Goal: Task Accomplishment & Management: Manage account settings

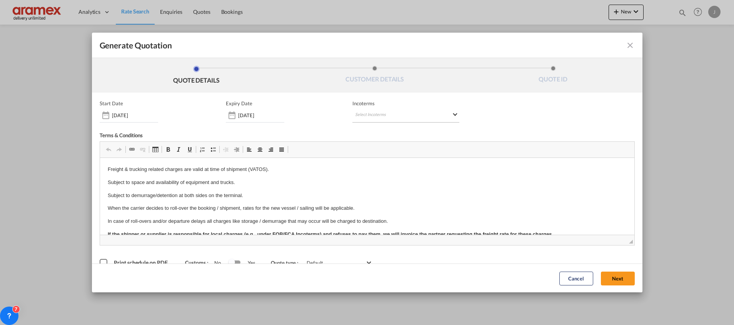
click at [364, 114] on md-select "Select Incoterms CIF - export Cost,Insurance and Freight EXW - import Ex Works …" at bounding box center [405, 116] width 107 height 14
click at [365, 133] on input "search" at bounding box center [388, 131] width 71 height 7
type input "exw"
click at [377, 148] on div "Ex Works" at bounding box center [391, 150] width 73 height 5
click at [610, 277] on button "Next" at bounding box center [618, 279] width 34 height 14
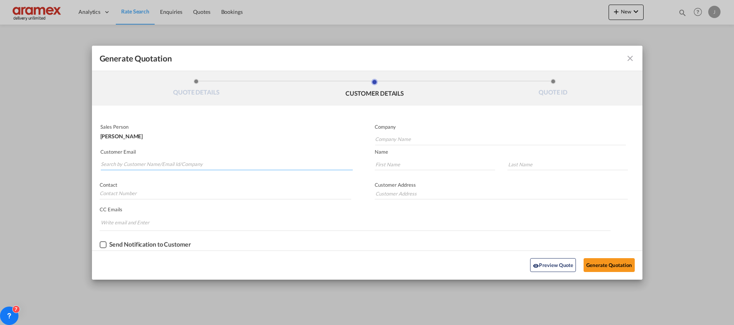
click at [175, 167] on input "Search by Customer Name/Email Id/Company" at bounding box center [227, 165] width 252 height 12
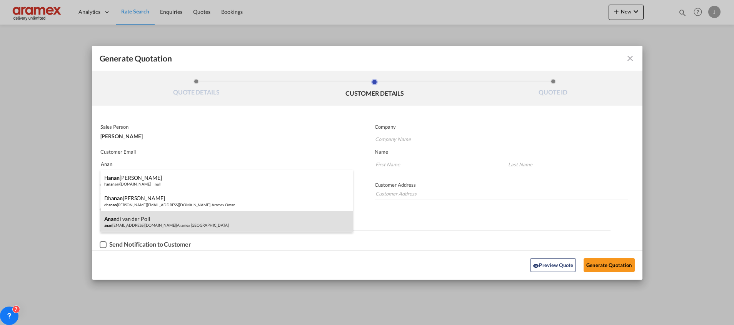
type input "Anan"
click at [150, 224] on div "Anan di van der Poll anan [EMAIL_ADDRESS][DOMAIN_NAME] | Aramex [GEOGRAPHIC_DAT…" at bounding box center [226, 222] width 252 height 21
type input "Aramex [GEOGRAPHIC_DATA]"
type input "[EMAIL_ADDRESS][DOMAIN_NAME]"
type input "Anandi"
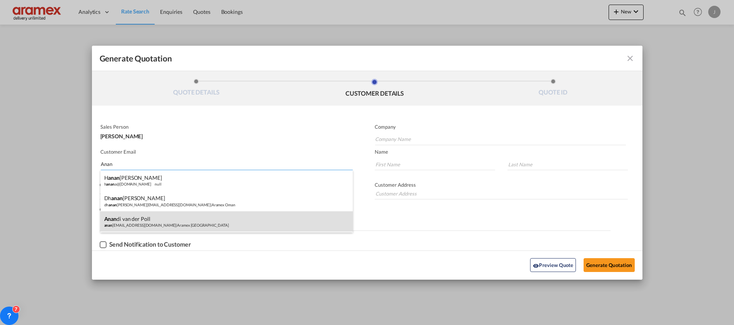
type input "van der Poll"
type input "[GEOGRAPHIC_DATA]"
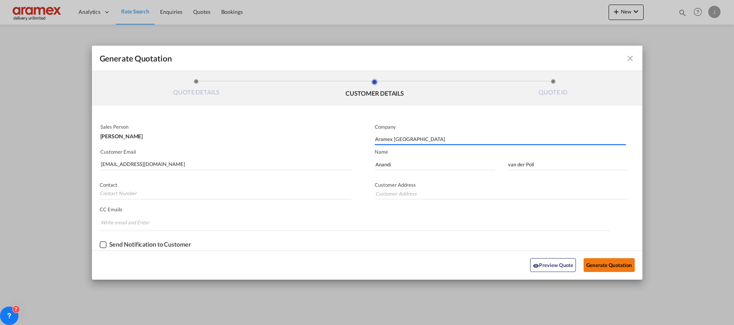
click at [602, 268] on button "Generate Quotation" at bounding box center [608, 265] width 51 height 14
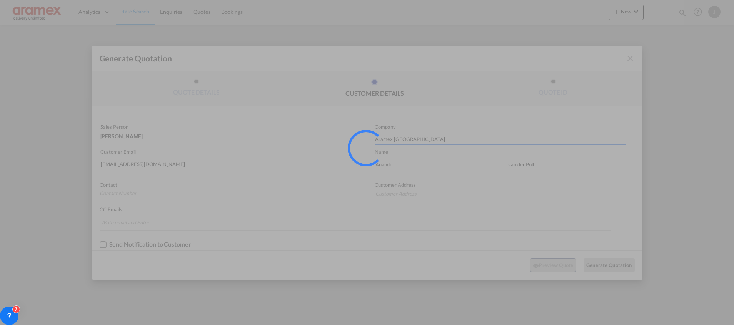
type input "[GEOGRAPHIC_DATA]"
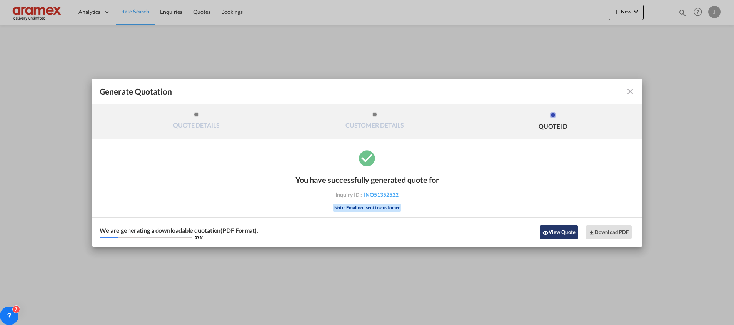
click at [564, 234] on button "View Quote" at bounding box center [559, 232] width 38 height 14
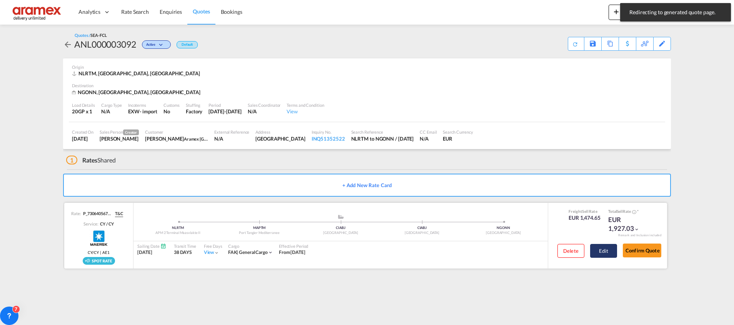
click at [597, 251] on button "Edit" at bounding box center [603, 251] width 27 height 14
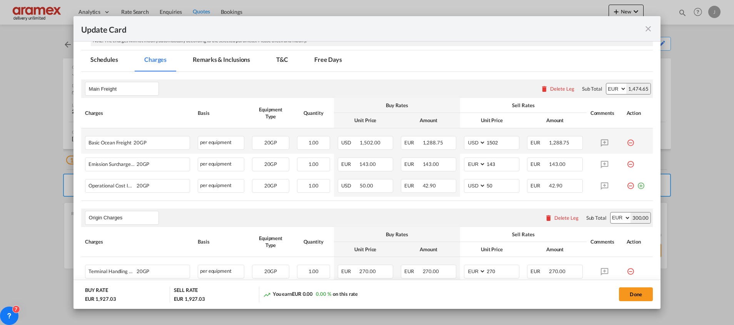
scroll to position [173, 0]
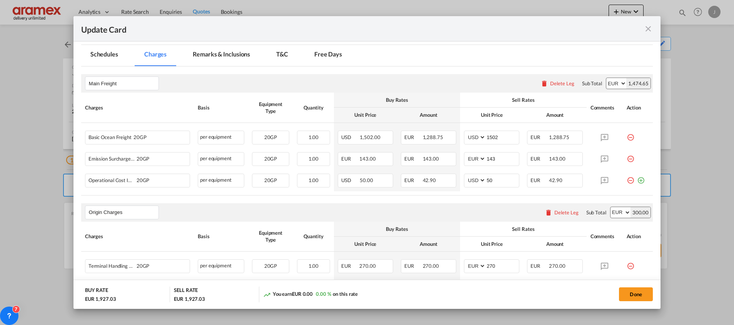
click at [227, 55] on md-tab-item "Remarks & Inclusions" at bounding box center [221, 55] width 76 height 21
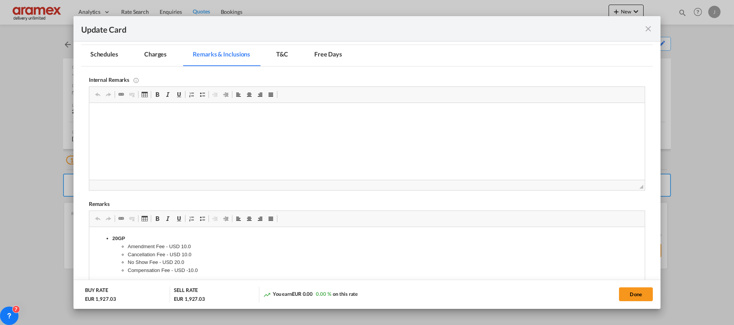
scroll to position [343, 0]
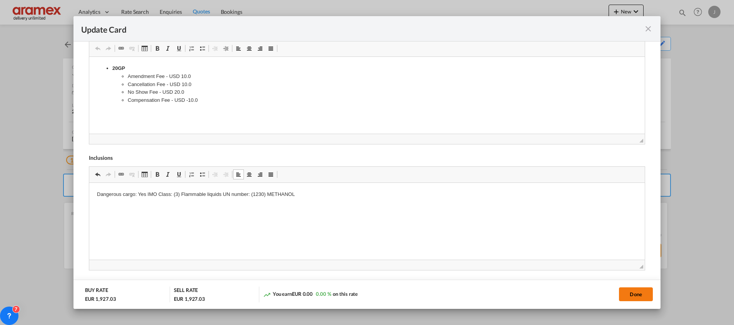
click at [637, 293] on button "Done" at bounding box center [636, 295] width 34 height 14
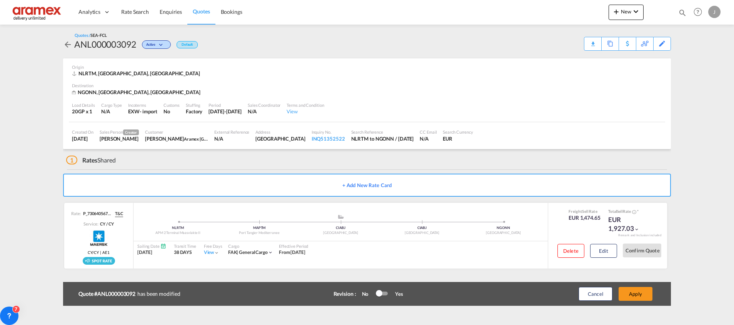
scroll to position [110, 0]
click at [602, 252] on button "Edit" at bounding box center [603, 251] width 27 height 14
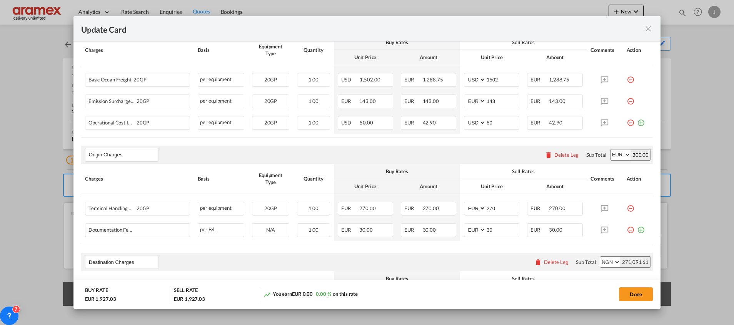
scroll to position [404, 0]
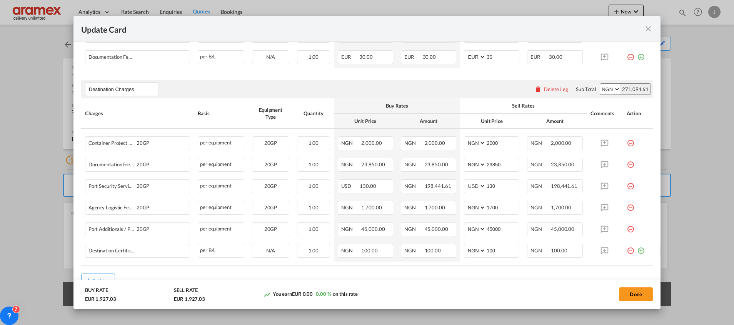
click at [544, 90] on div "Delete Leg" at bounding box center [556, 89] width 24 height 6
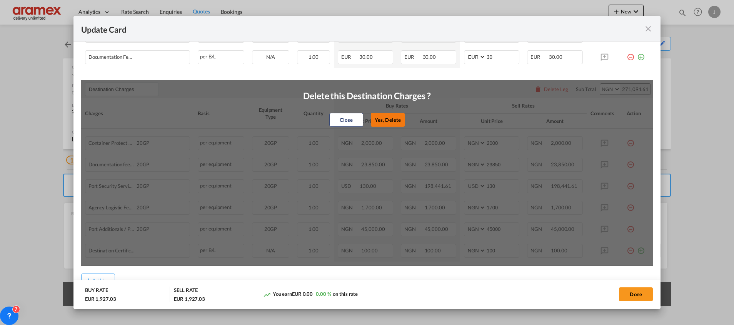
click at [383, 119] on button "Yes, Delete" at bounding box center [388, 120] width 34 height 14
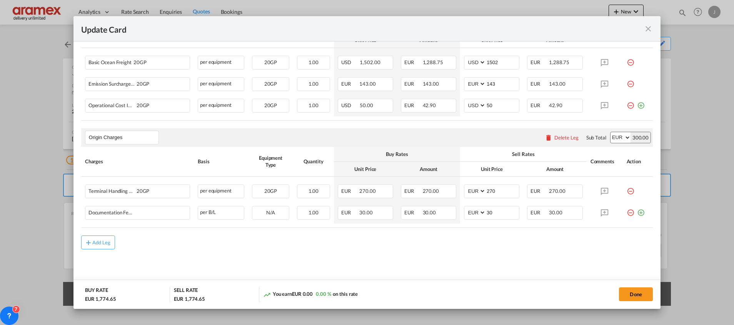
scroll to position [247, 0]
click at [637, 213] on md-icon "icon-plus-circle-outline green-400-fg" at bounding box center [641, 211] width 8 height 8
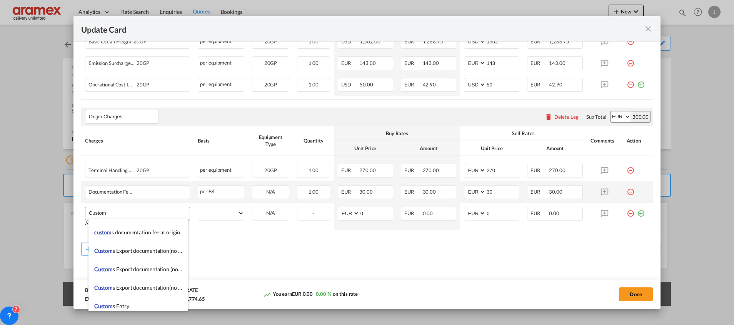
scroll to position [865, 0]
click at [145, 251] on span "Custom s Export documentation(no costs, suggested sell)" at bounding box center [160, 248] width 132 height 7
type input "Customs Export documentation(no costs, suggested sell)"
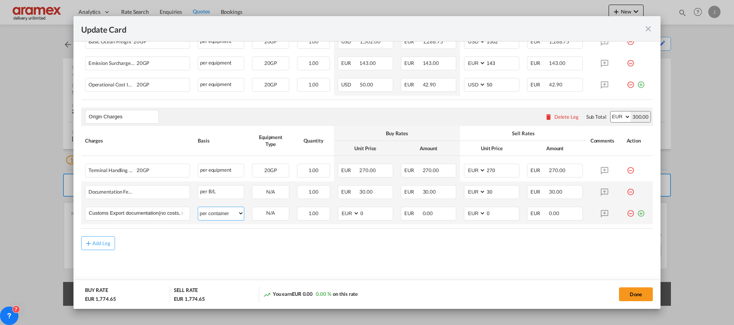
click at [222, 213] on select "per equipment per container per B/L per shipping bill per shipment per pallet p…" at bounding box center [221, 213] width 46 height 12
select select "per shipment"
click at [198, 207] on select "per equipment per container per B/L per shipping bill per shipment per pallet p…" at bounding box center [221, 213] width 46 height 12
drag, startPoint x: 363, startPoint y: 216, endPoint x: 347, endPoint y: 216, distance: 16.5
click at [347, 216] on md-input-container "AED AFN ALL AMD ANG AOA ARS AUD AWG AZN BAM BBD BDT BGN BHD BIF BMD BND BOB BRL…" at bounding box center [365, 214] width 55 height 14
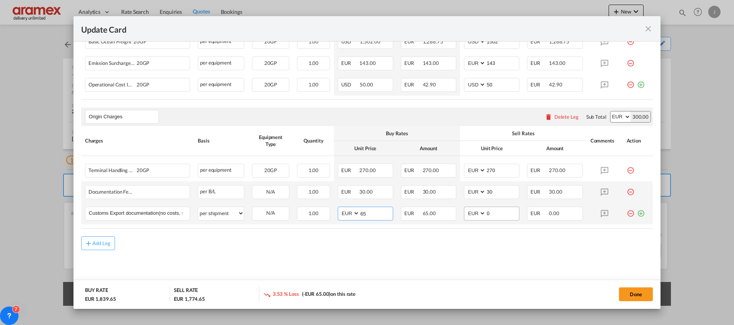
type input "65"
click at [491, 208] on input "0" at bounding box center [502, 213] width 33 height 12
drag, startPoint x: 488, startPoint y: 212, endPoint x: 463, endPoint y: 212, distance: 24.6
click at [464, 212] on md-input-container "AED AFN ALL AMD ANG AOA ARS AUD AWG AZN BAM BBD BDT BGN BHD BIF BMD BND BOB BRL…" at bounding box center [491, 214] width 55 height 14
type input "65"
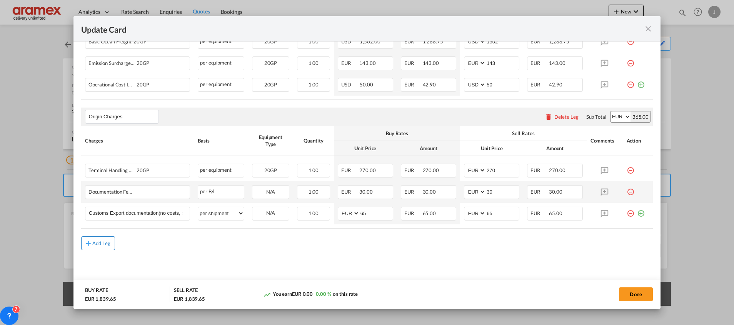
click at [98, 248] on button "Add Leg" at bounding box center [98, 244] width 34 height 14
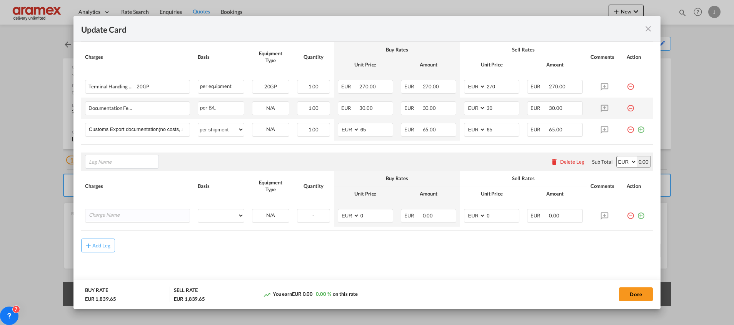
scroll to position [355, 0]
click at [122, 178] on span "Trans port at Origin" at bounding box center [116, 177] width 45 height 7
type input "Transport at Origin"
click at [127, 214] on input "Charge Name" at bounding box center [139, 214] width 101 height 12
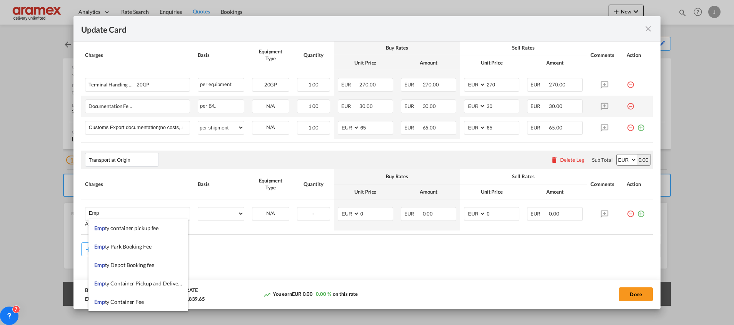
drag, startPoint x: 157, startPoint y: 286, endPoint x: 170, endPoint y: 283, distance: 13.7
click at [157, 286] on span "Emp ty Container Pickup and Delivery Charge" at bounding box center [147, 283] width 107 height 7
type input "Empty Container Pickup and Delivery Charge"
select select "per equipment"
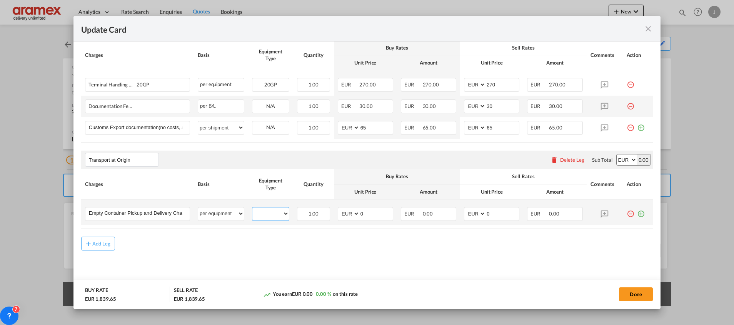
click at [267, 215] on select "20GP" at bounding box center [270, 214] width 37 height 10
select select "20GP"
click at [252, 209] on select "20GP" at bounding box center [270, 214] width 37 height 10
click at [637, 213] on md-icon "icon-plus-circle-outline green-400-fg" at bounding box center [641, 211] width 8 height 8
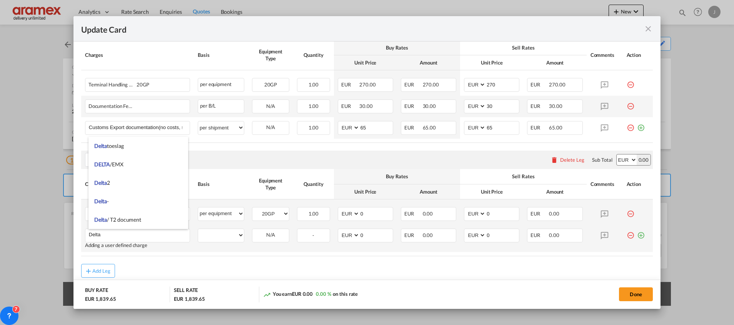
type input "Delta"
click at [637, 237] on md-icon "icon-plus-circle-outline green-400-fg" at bounding box center [641, 233] width 8 height 8
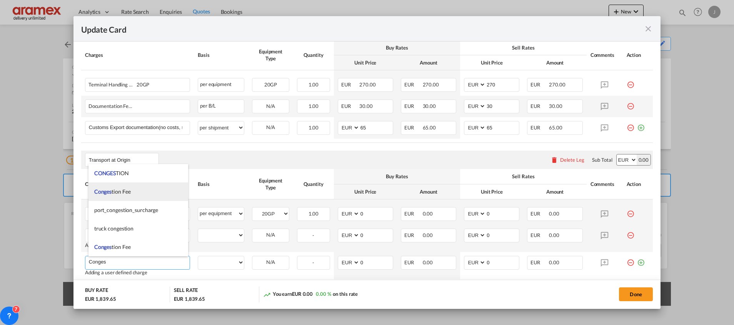
click at [136, 190] on li "Conges tion Fee" at bounding box center [138, 192] width 100 height 18
type input "Congestion Fee"
select select "per equipment"
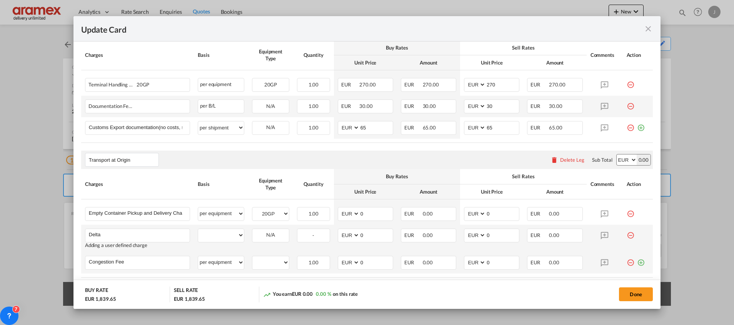
click at [637, 261] on md-icon "icon-plus-circle-outline green-400-fg" at bounding box center [641, 260] width 8 height 8
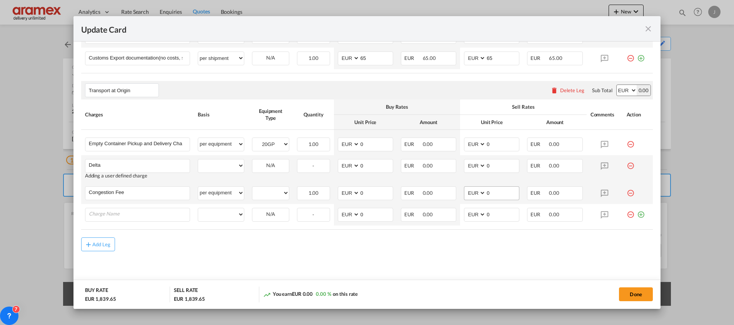
scroll to position [425, 0]
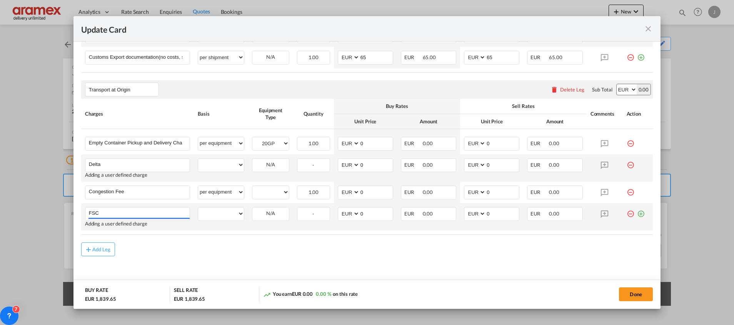
type input "FSC"
click at [637, 214] on md-icon "icon-plus-circle-outline green-400-fg" at bounding box center [641, 211] width 8 height 8
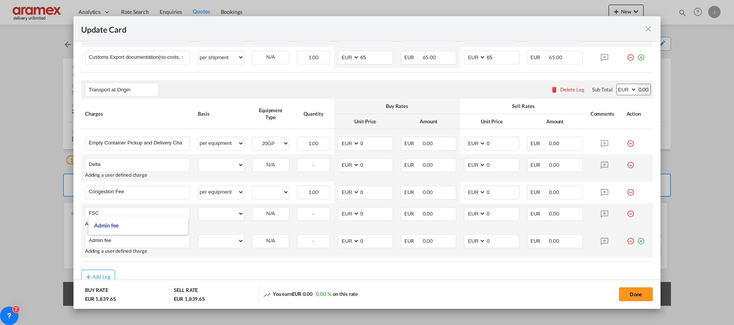
type input "Admin fee"
click at [637, 239] on md-icon "icon-plus-circle-outline green-400-fg" at bounding box center [641, 239] width 8 height 8
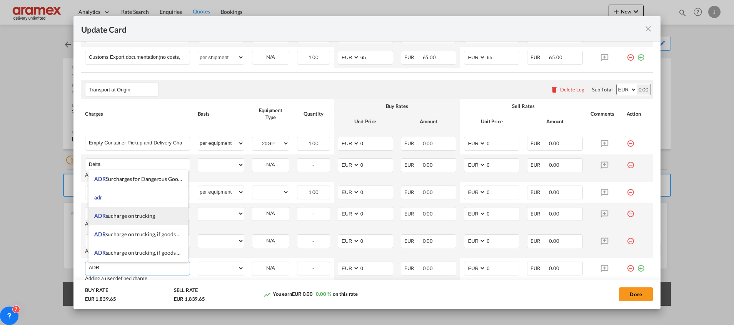
click at [152, 215] on span "ADR sucharge on trucking" at bounding box center [124, 216] width 61 height 7
type input "ADR sucharge on trucking"
select select "per equipment"
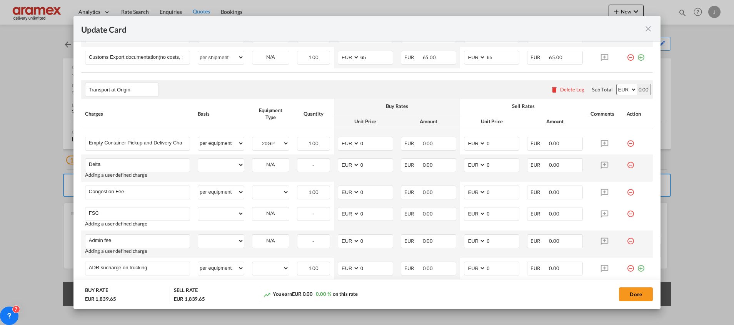
click at [216, 156] on td "per equipment per container per B/L per shipping bill per shipment % on pickup …" at bounding box center [221, 168] width 54 height 27
click at [218, 165] on select "per equipment per container per B/L per shipping bill per shipment % on pickup …" at bounding box center [221, 165] width 46 height 12
select select "per equipment"
click at [198, 159] on select "per equipment per container per B/L per shipping bill per shipment % on pickup …" at bounding box center [221, 165] width 46 height 12
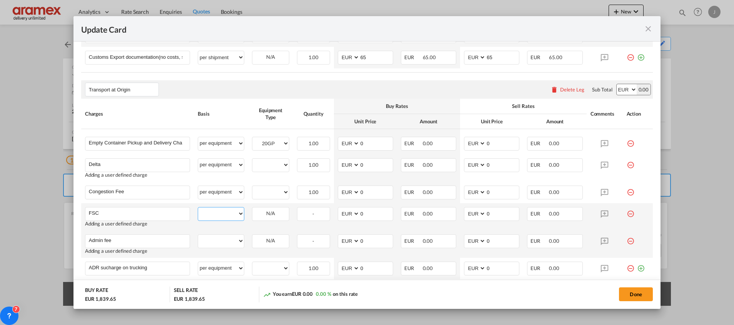
drag, startPoint x: 214, startPoint y: 213, endPoint x: 215, endPoint y: 209, distance: 3.9
click at [214, 213] on select "per equipment per container per B/L per shipping bill per shipment % on pickup …" at bounding box center [221, 214] width 46 height 12
select select "per equipment"
click at [198, 208] on select "per equipment per container per B/L per shipping bill per shipment % on pickup …" at bounding box center [221, 214] width 46 height 12
drag, startPoint x: 214, startPoint y: 242, endPoint x: 217, endPoint y: 235, distance: 8.2
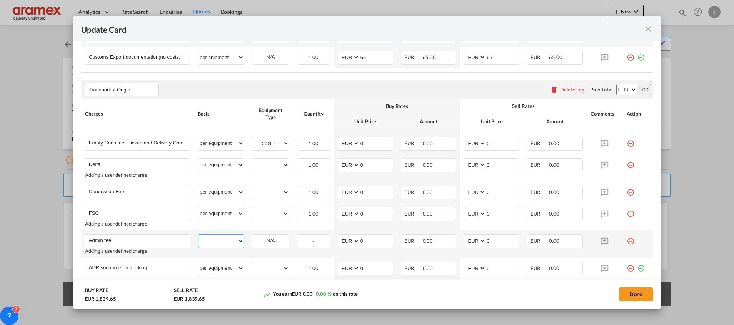
click at [214, 242] on select "per equipment per container per B/L per shipping bill per shipment % on pickup …" at bounding box center [221, 241] width 46 height 12
select select "per equipment"
click at [198, 235] on select "per equipment per container per B/L per shipping bill per shipment % on pickup …" at bounding box center [221, 241] width 46 height 12
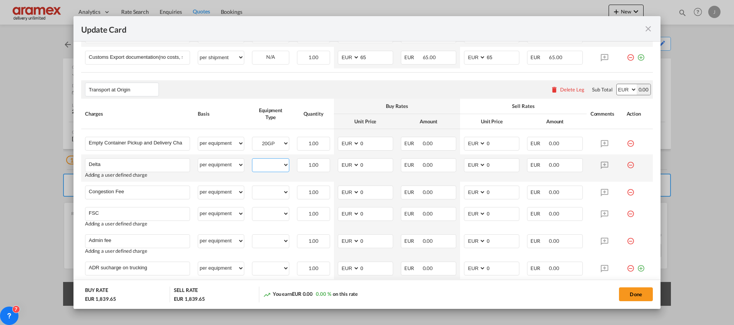
drag, startPoint x: 265, startPoint y: 163, endPoint x: 264, endPoint y: 170, distance: 7.0
click at [265, 163] on select "20GP" at bounding box center [270, 165] width 37 height 10
select select "20GP"
click at [252, 160] on select "20GP" at bounding box center [270, 165] width 37 height 10
drag, startPoint x: 265, startPoint y: 191, endPoint x: 264, endPoint y: 199, distance: 8.5
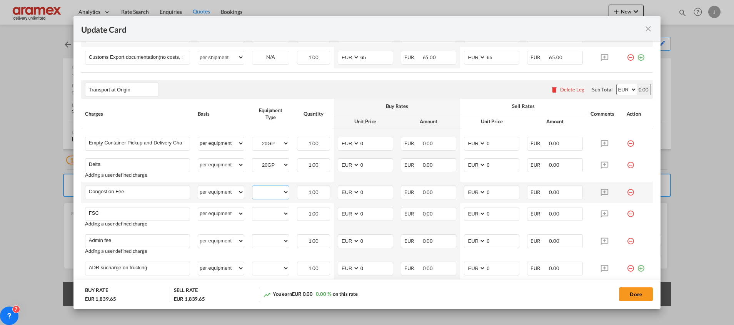
click at [265, 191] on select "20GP" at bounding box center [270, 192] width 37 height 10
select select "20GP"
click at [252, 187] on select "20GP" at bounding box center [270, 192] width 37 height 10
drag, startPoint x: 267, startPoint y: 214, endPoint x: 267, endPoint y: 220, distance: 5.8
click at [267, 214] on select "20GP" at bounding box center [270, 214] width 37 height 10
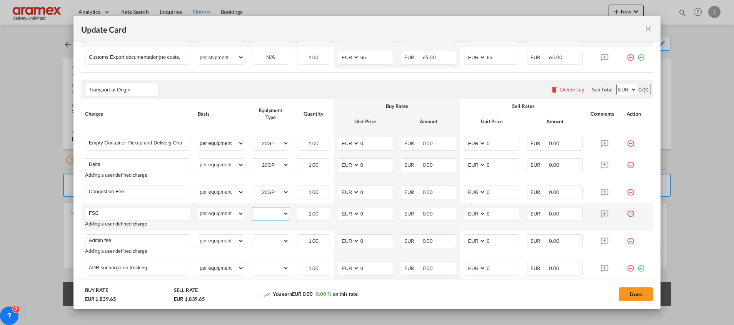
select select "20GP"
click at [252, 209] on select "20GP" at bounding box center [270, 214] width 37 height 10
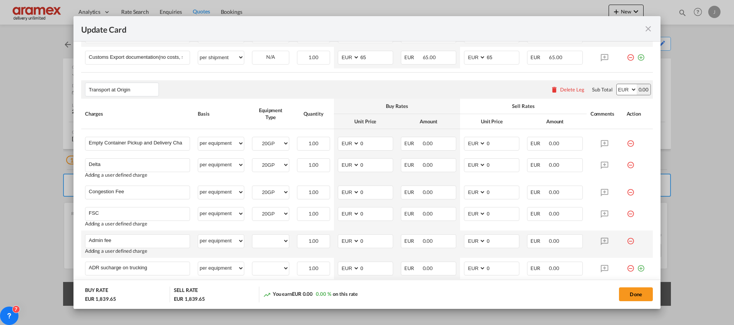
click at [268, 233] on td "20GP Please Select Already exists" at bounding box center [270, 244] width 45 height 27
drag, startPoint x: 265, startPoint y: 241, endPoint x: 265, endPoint y: 248, distance: 6.9
click at [265, 241] on select "20GP" at bounding box center [270, 241] width 37 height 10
select select "20GP"
click at [252, 236] on select "20GP" at bounding box center [270, 241] width 37 height 10
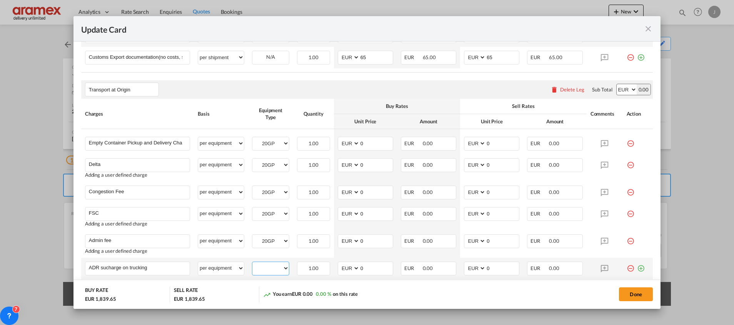
click at [268, 267] on select "20GP" at bounding box center [270, 268] width 37 height 10
select select "20GP"
click at [252, 263] on select "20GP" at bounding box center [270, 268] width 37 height 10
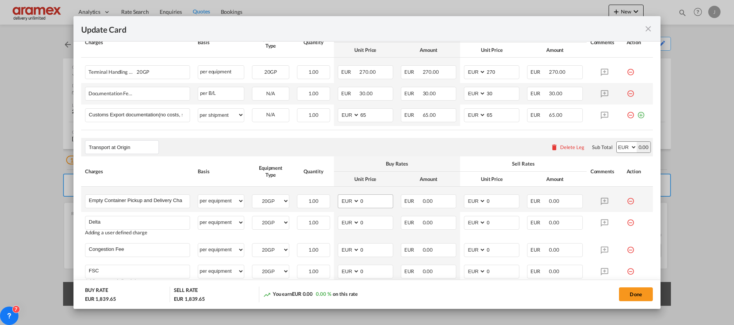
scroll to position [194, 0]
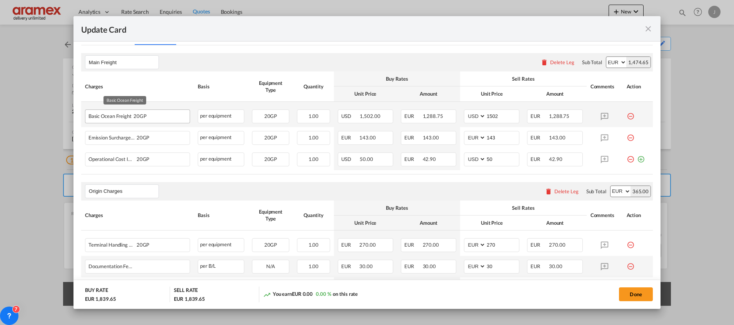
click at [108, 117] on div "Basic Ocean Freight 20GP" at bounding box center [124, 114] width 73 height 9
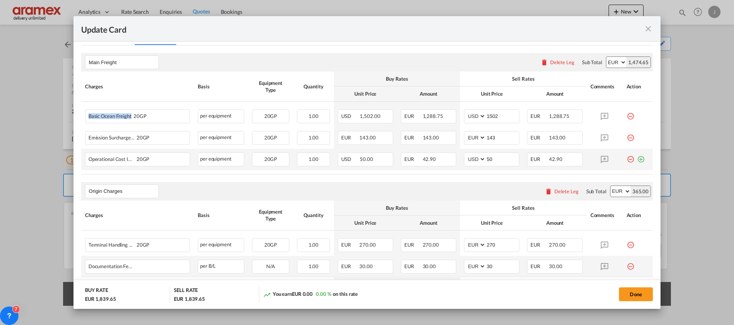
copy span "Basic Ocean Freight"
click at [637, 160] on md-icon "icon-plus-circle-outline green-400-fg" at bounding box center [641, 157] width 8 height 8
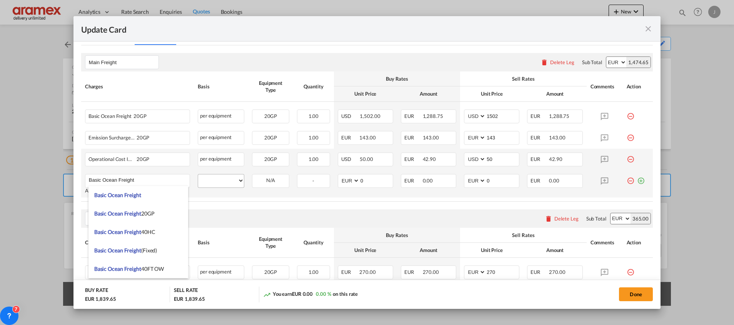
type input "Basic Ocean Freight"
click at [226, 181] on select "per equipment per container per B/L per shipping bill per shipment % on freight…" at bounding box center [221, 181] width 46 height 12
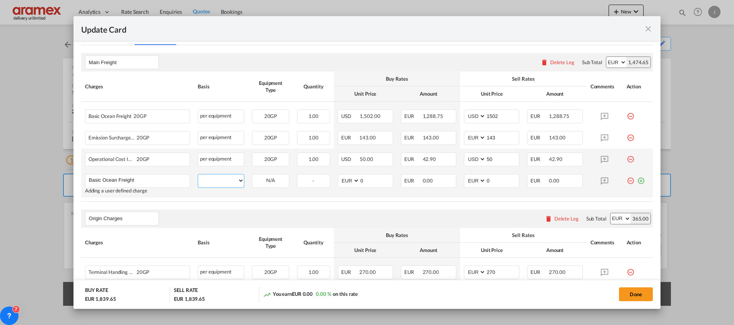
select select "per equipment"
click at [198, 175] on select "per equipment per container per B/L per shipping bill per shipment % on freight…" at bounding box center [221, 181] width 46 height 12
click at [271, 183] on select "20GP" at bounding box center [270, 181] width 37 height 10
click at [252, 176] on select "20GP" at bounding box center [270, 181] width 37 height 10
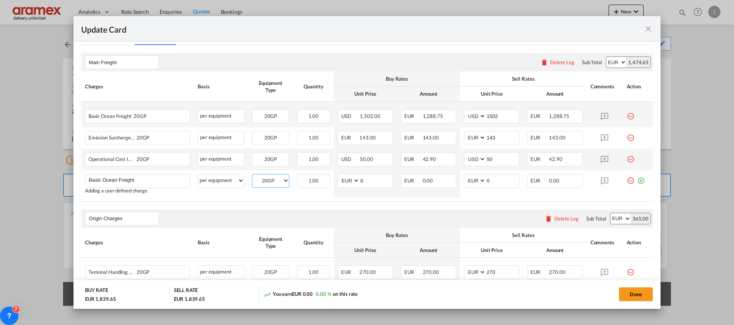
select select "? string: ?"
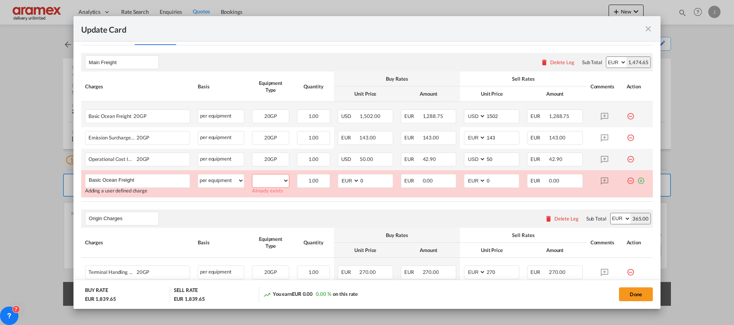
click at [627, 117] on md-icon "icon-minus-circle-outline red-400-fg" at bounding box center [631, 114] width 8 height 8
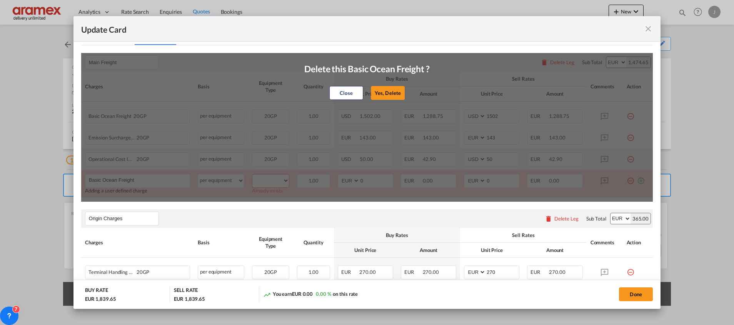
drag, startPoint x: 391, startPoint y: 94, endPoint x: 385, endPoint y: 98, distance: 8.0
click at [391, 93] on button "Yes, Delete" at bounding box center [388, 93] width 34 height 14
select select "string:EUR"
type input "143"
select select "string:USD"
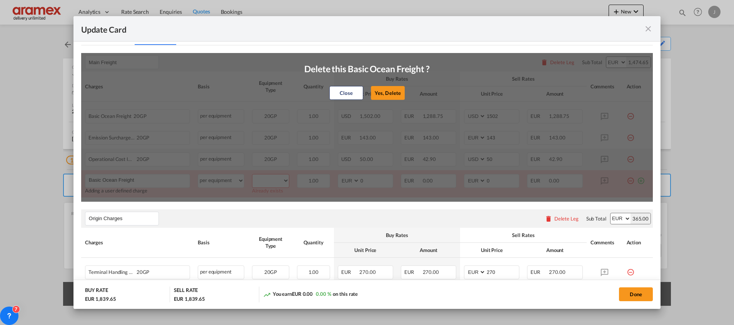
type input "50"
select select "string:EUR"
type input "0"
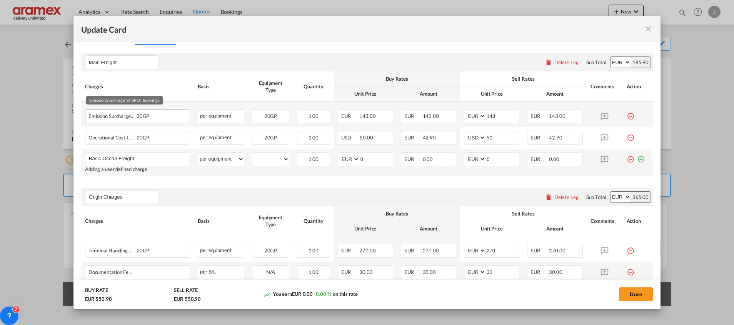
click at [101, 119] on div "Emission Surcharge for SPOT Bookings 20GP" at bounding box center [124, 114] width 73 height 9
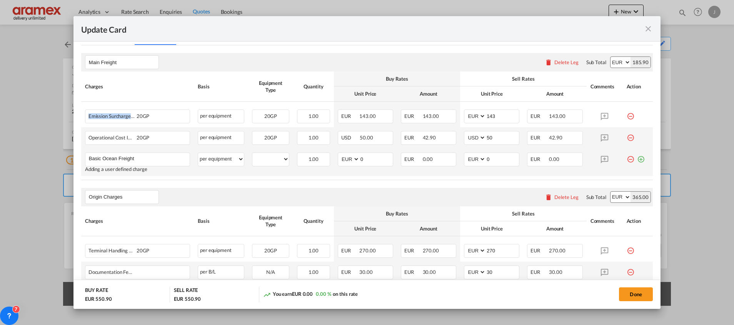
copy span "Emission Surcharge for SPOT Bookings"
click at [627, 116] on md-icon "icon-minus-circle-outline red-400-fg" at bounding box center [631, 114] width 8 height 8
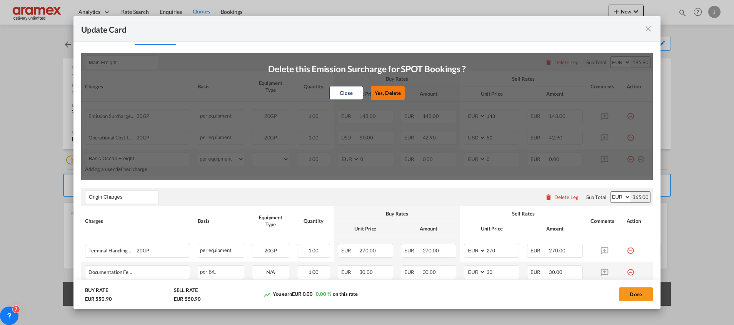
click at [387, 92] on button "Yes, Delete" at bounding box center [388, 93] width 34 height 14
select select "string:USD"
type input "50"
select select "string:EUR"
type input "0"
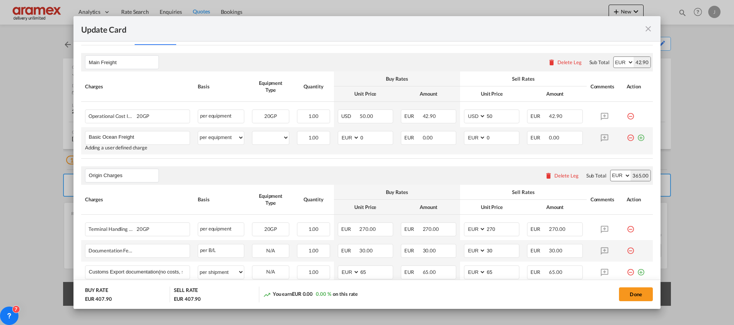
click at [637, 135] on md-icon "icon-plus-circle-outline green-400-fg" at bounding box center [641, 135] width 8 height 8
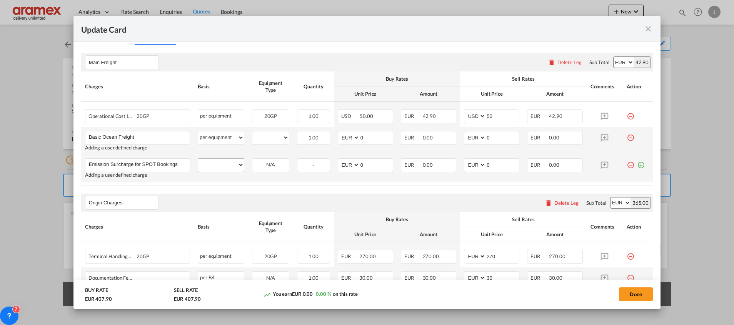
type input "Emission Surcharge for SPOT Bookings"
click at [221, 167] on select "per equipment per container per B/L per shipping bill per shipment % on freight…" at bounding box center [221, 165] width 46 height 12
select select "per equipment"
click at [198, 159] on select "per equipment per container per B/L per shipping bill per shipment % on freight…" at bounding box center [221, 165] width 46 height 12
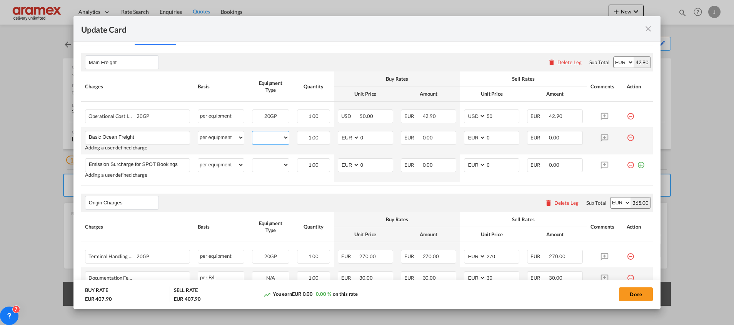
click at [269, 136] on select "20GP" at bounding box center [270, 138] width 37 height 10
select select "20GP"
click at [252, 133] on select "20GP" at bounding box center [270, 138] width 37 height 10
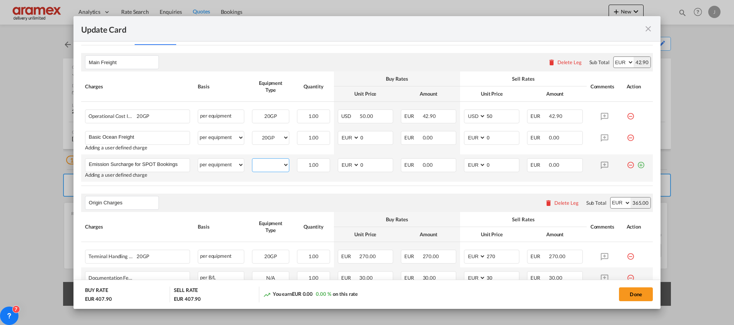
click at [270, 165] on select "20GP" at bounding box center [270, 165] width 37 height 10
select select "20GP"
click at [252, 160] on select "20GP" at bounding box center [270, 165] width 37 height 10
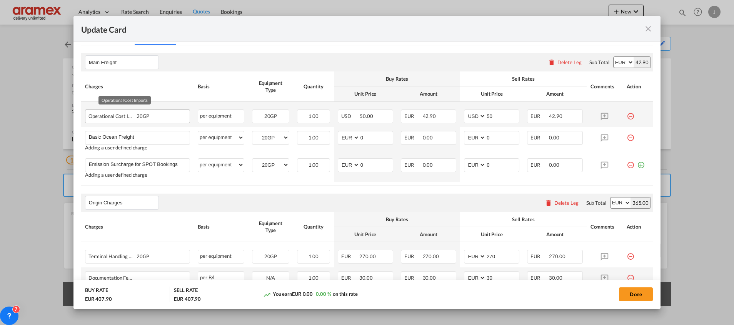
click at [108, 118] on div "Operational Cost Imports 20GP" at bounding box center [124, 114] width 73 height 9
click at [107, 118] on div "Operational Cost Imports 20GP" at bounding box center [124, 114] width 73 height 9
copy span "Operational Cost Imports"
click at [627, 114] on md-icon "icon-minus-circle-outline red-400-fg" at bounding box center [631, 114] width 8 height 8
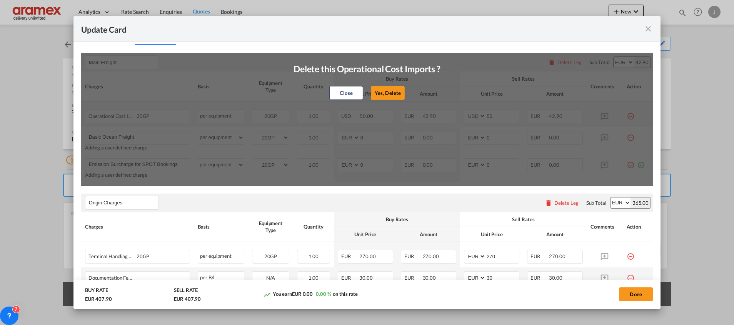
click at [381, 94] on button "Yes, Delete" at bounding box center [388, 93] width 34 height 14
select select "string:EUR"
type input "0"
type input "Emission Surcharge for SPOT Bookings"
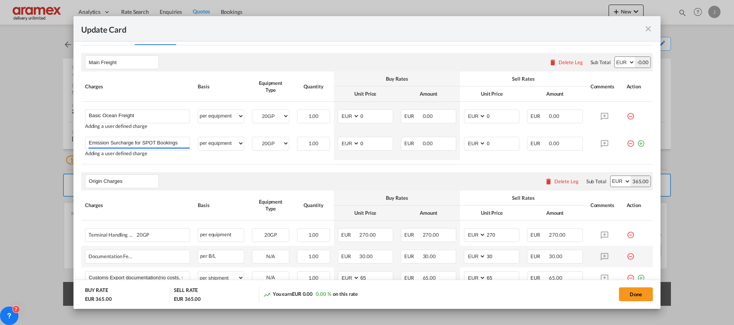
click at [637, 144] on md-icon "icon-plus-circle-outline green-400-fg" at bounding box center [641, 141] width 8 height 8
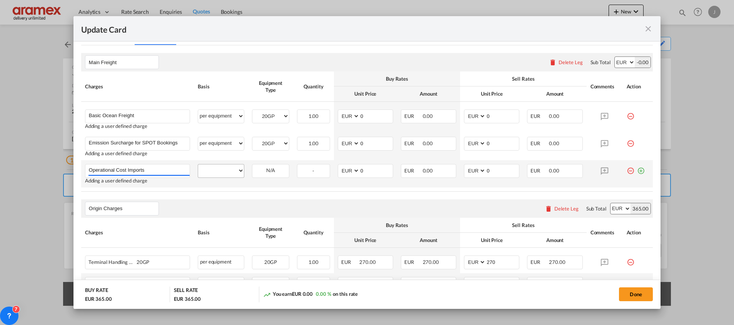
type input "Operational Cost Imports"
click at [221, 175] on select "per equipment per container per B/L per shipping bill per shipment % on freight…" at bounding box center [221, 171] width 46 height 12
select select "per equipment"
click at [198, 165] on select "per equipment per container per B/L per shipping bill per shipment % on freight…" at bounding box center [221, 171] width 46 height 12
click at [265, 167] on select "20GP" at bounding box center [270, 171] width 37 height 10
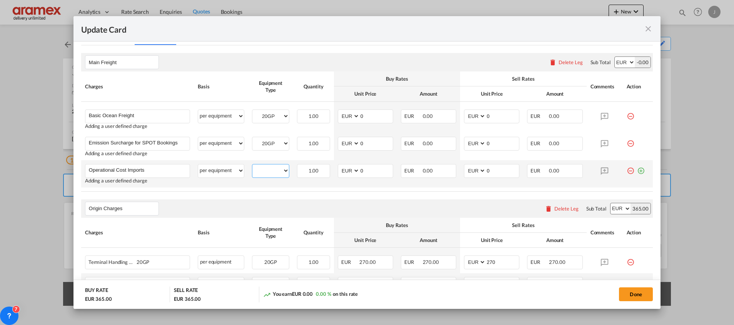
select select "20GP"
click at [252, 166] on select "20GP" at bounding box center [270, 171] width 37 height 10
click at [422, 200] on div "Origin Charges Please enter leg name Leg Name Already Exists Delete Leg Sub Tot…" at bounding box center [367, 209] width 572 height 18
click at [628, 293] on button "Done" at bounding box center [636, 295] width 34 height 14
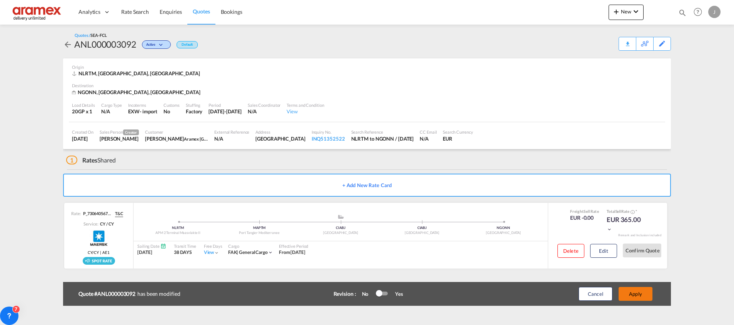
click at [638, 294] on button "Apply" at bounding box center [635, 294] width 34 height 14
